Goal: Task Accomplishment & Management: Use online tool/utility

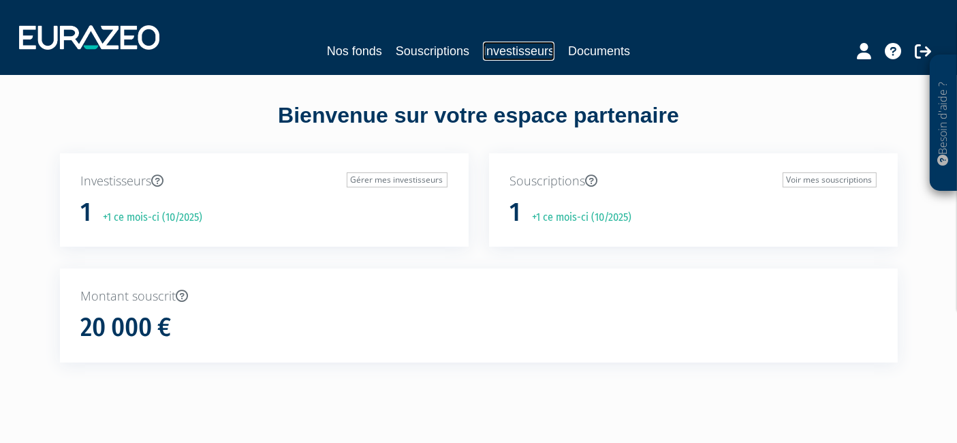
click at [504, 50] on link "Investisseurs" at bounding box center [519, 51] width 72 height 19
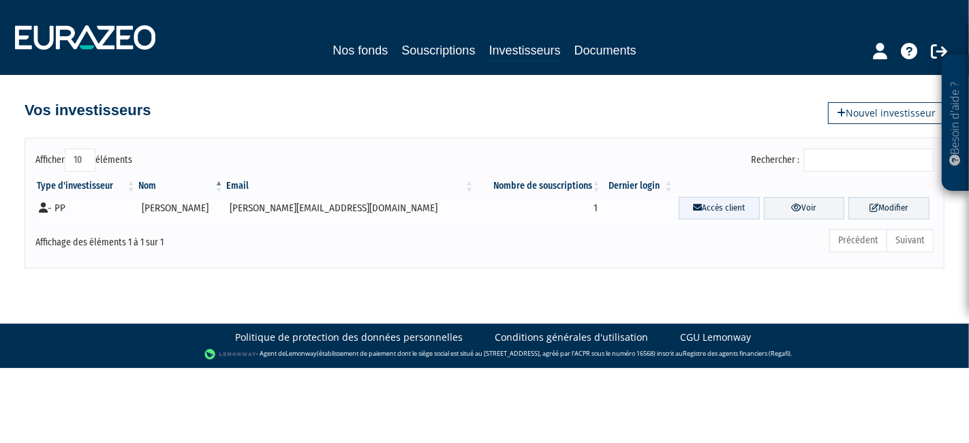
click at [681, 205] on link "Accès client" at bounding box center [719, 208] width 81 height 22
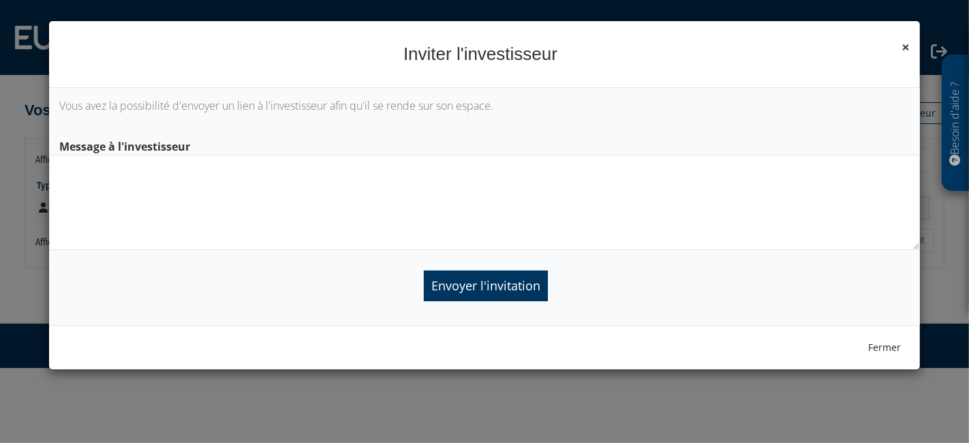
click at [906, 47] on span "×" at bounding box center [905, 46] width 8 height 19
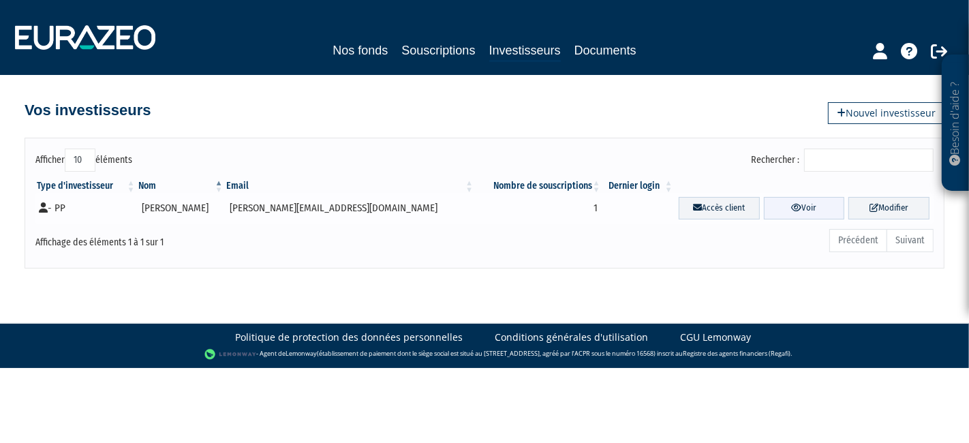
click at [800, 204] on link "Voir" at bounding box center [804, 208] width 81 height 22
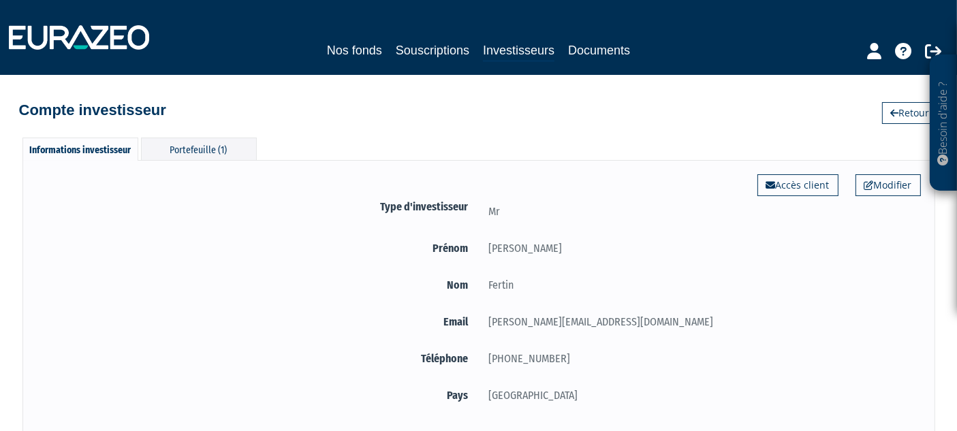
click at [368, 116] on div "Compte investisseur Retour" at bounding box center [479, 104] width 920 height 30
click at [216, 144] on div "Portefeuille (1)" at bounding box center [199, 149] width 116 height 22
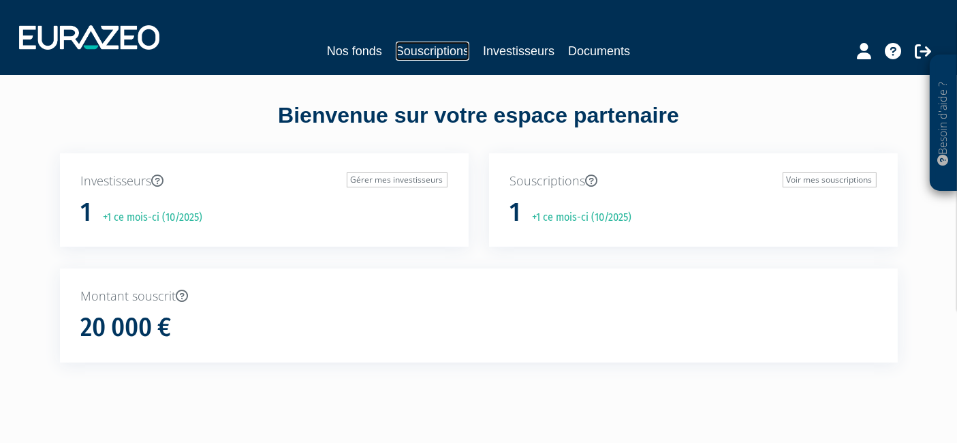
click at [434, 46] on link "Souscriptions" at bounding box center [433, 51] width 74 height 19
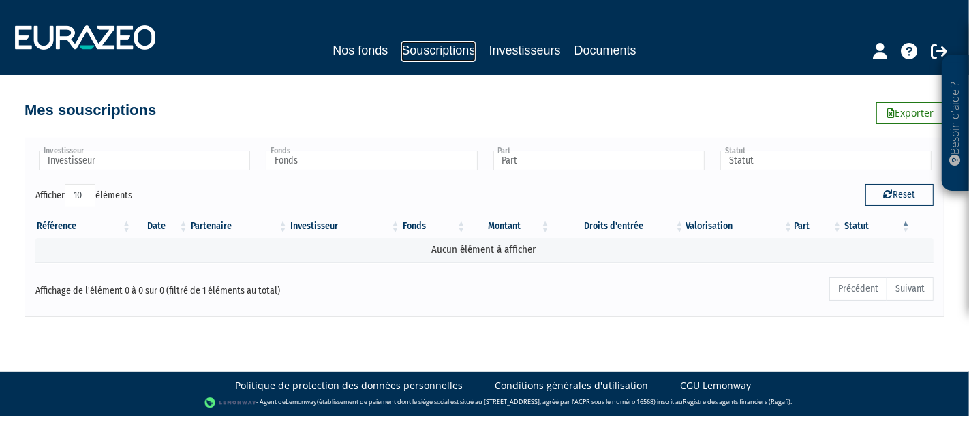
click at [459, 48] on link "Souscriptions" at bounding box center [438, 51] width 74 height 21
click at [520, 48] on link "Investisseurs" at bounding box center [525, 50] width 72 height 19
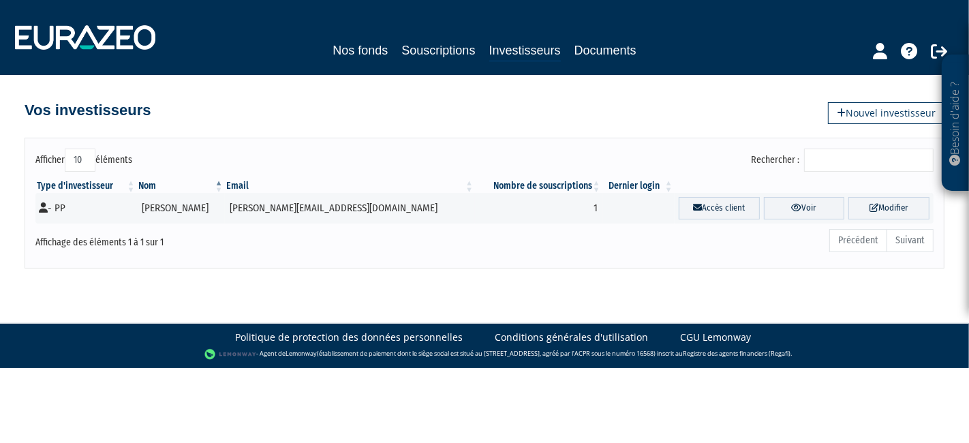
click at [418, 61] on div "Nos fonds Souscriptions Investisseurs Documents" at bounding box center [485, 37] width 960 height 50
click at [414, 57] on link "Souscriptions" at bounding box center [438, 50] width 74 height 19
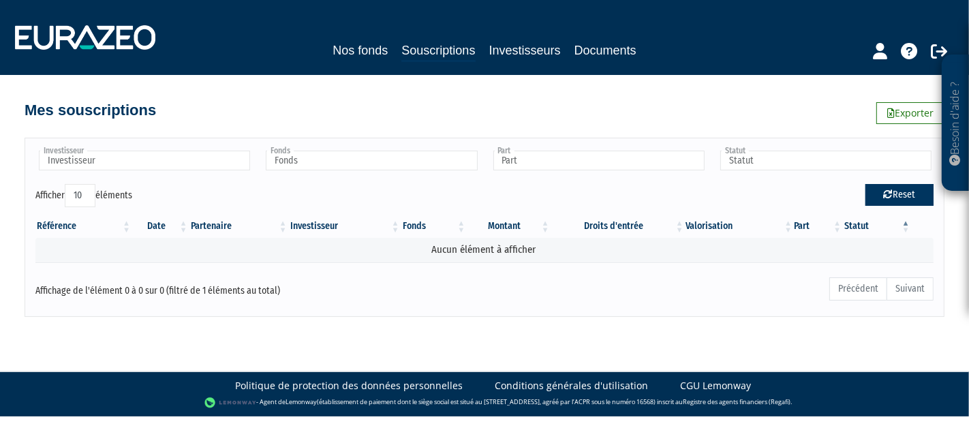
click at [881, 193] on button "Reset" at bounding box center [899, 195] width 68 height 22
type input "Investisseur"
type input "Fonds"
type input "Part"
type input "Statut"
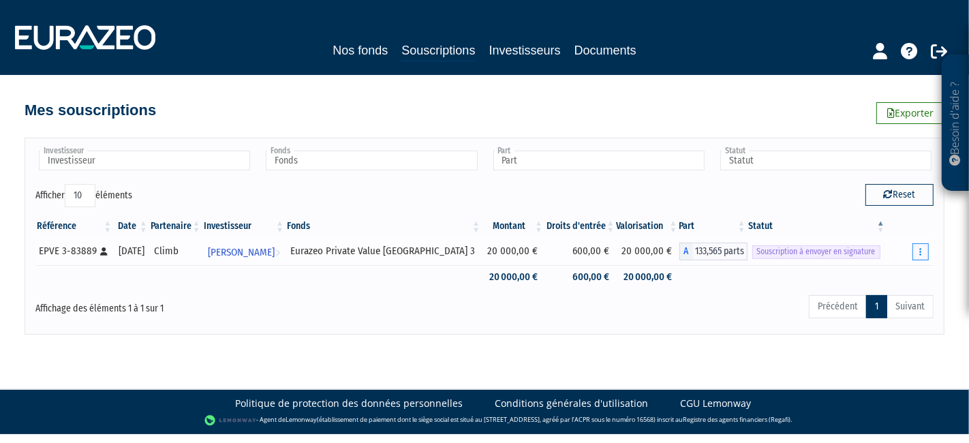
click at [914, 253] on button "button" at bounding box center [920, 251] width 16 height 17
click at [932, 248] on td "Envoyer à signer" at bounding box center [909, 251] width 47 height 27
click at [925, 248] on button "button" at bounding box center [920, 251] width 16 height 17
click at [895, 275] on link "Envoyer à signer" at bounding box center [886, 276] width 78 height 22
click at [921, 248] on icon "button" at bounding box center [920, 251] width 2 height 9
